Goal: Navigation & Orientation: Find specific page/section

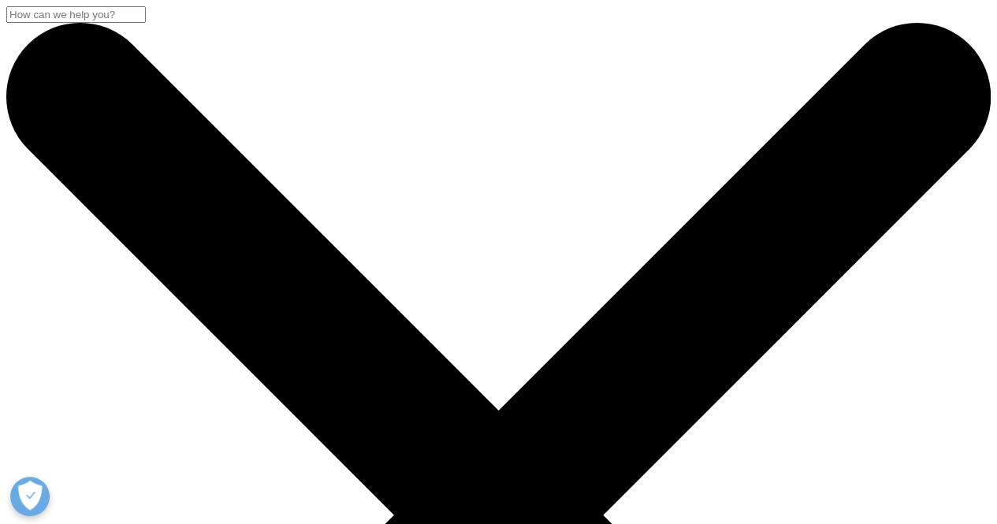
drag, startPoint x: 1006, startPoint y: 28, endPoint x: 1008, endPoint y: -69, distance: 96.9
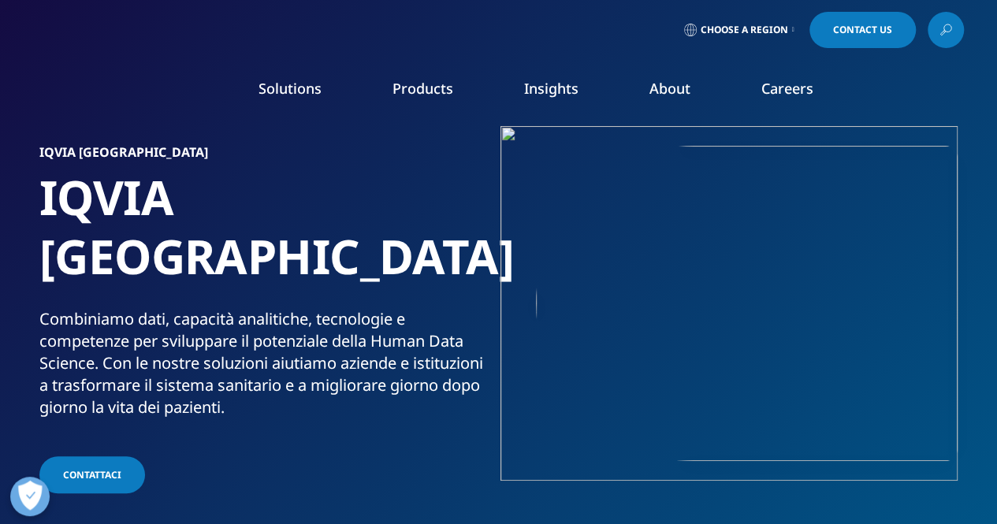
click at [559, 260] on link "View Open Roles" at bounding box center [614, 255] width 221 height 17
